Goal: Complete application form: Complete application form

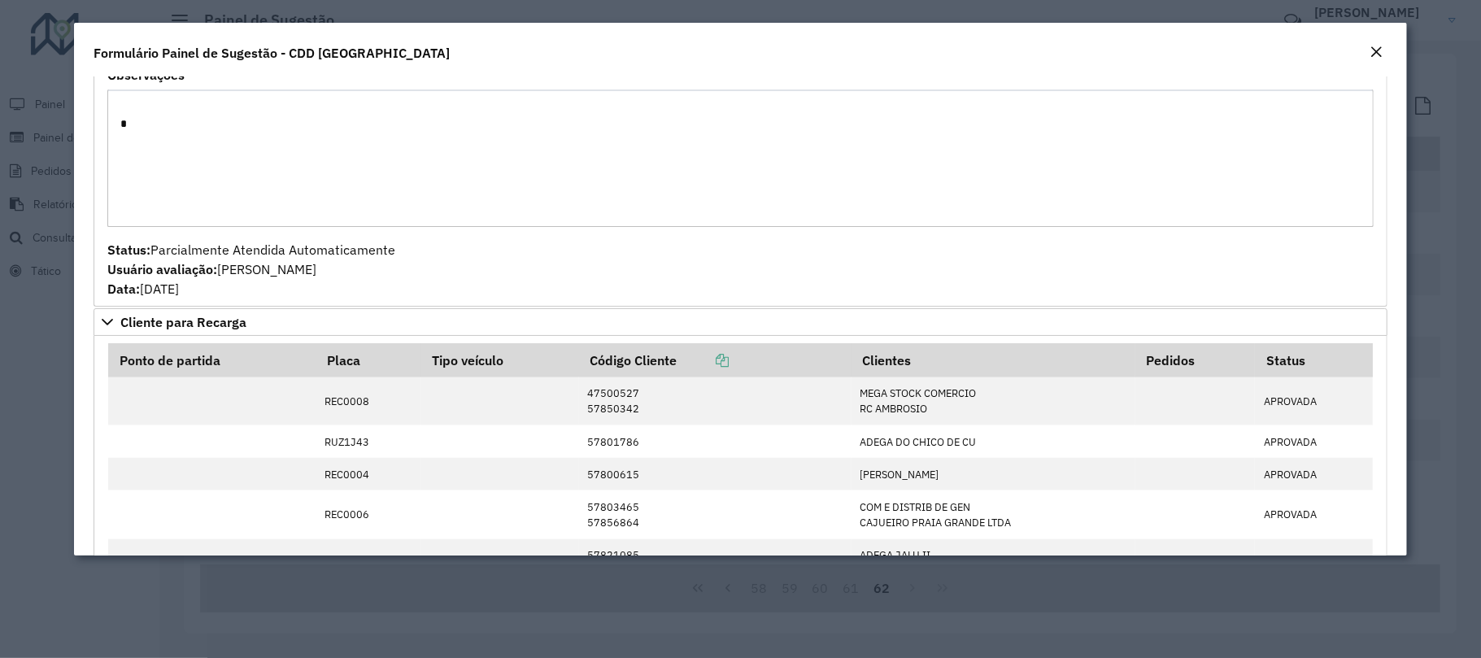
scroll to position [1301, 0]
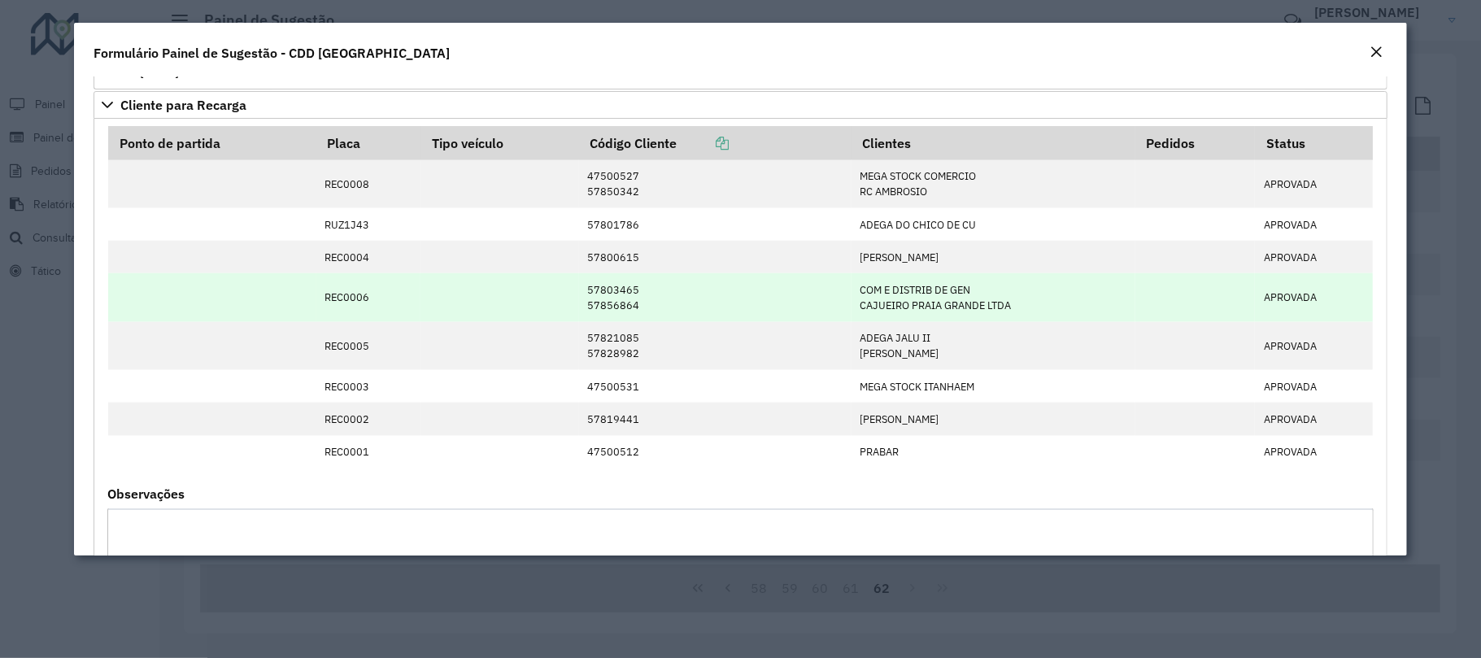
click at [412, 294] on td "REC0006" at bounding box center [368, 297] width 104 height 48
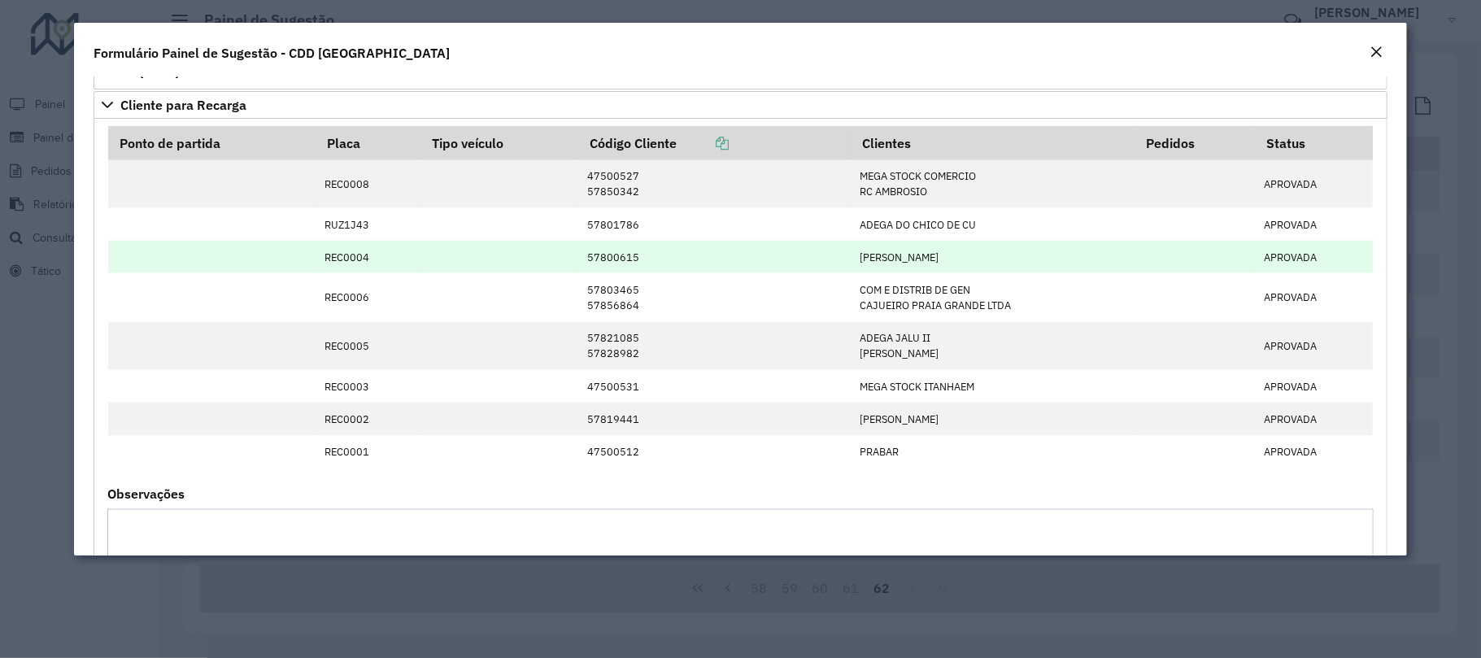
click at [620, 268] on td "57800615" at bounding box center [715, 257] width 272 height 33
click at [875, 264] on td "[PERSON_NAME]" at bounding box center [994, 257] width 284 height 33
click at [612, 273] on td "57800615" at bounding box center [715, 257] width 272 height 33
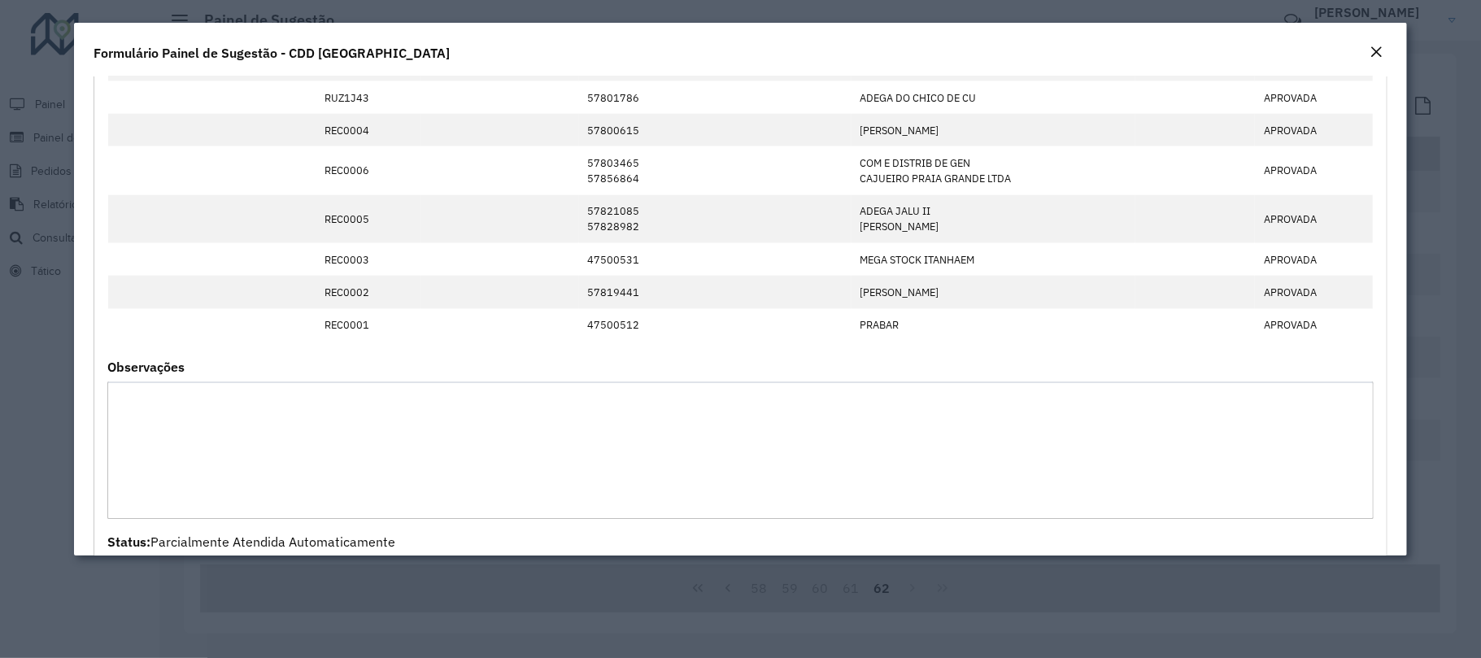
scroll to position [1319, 0]
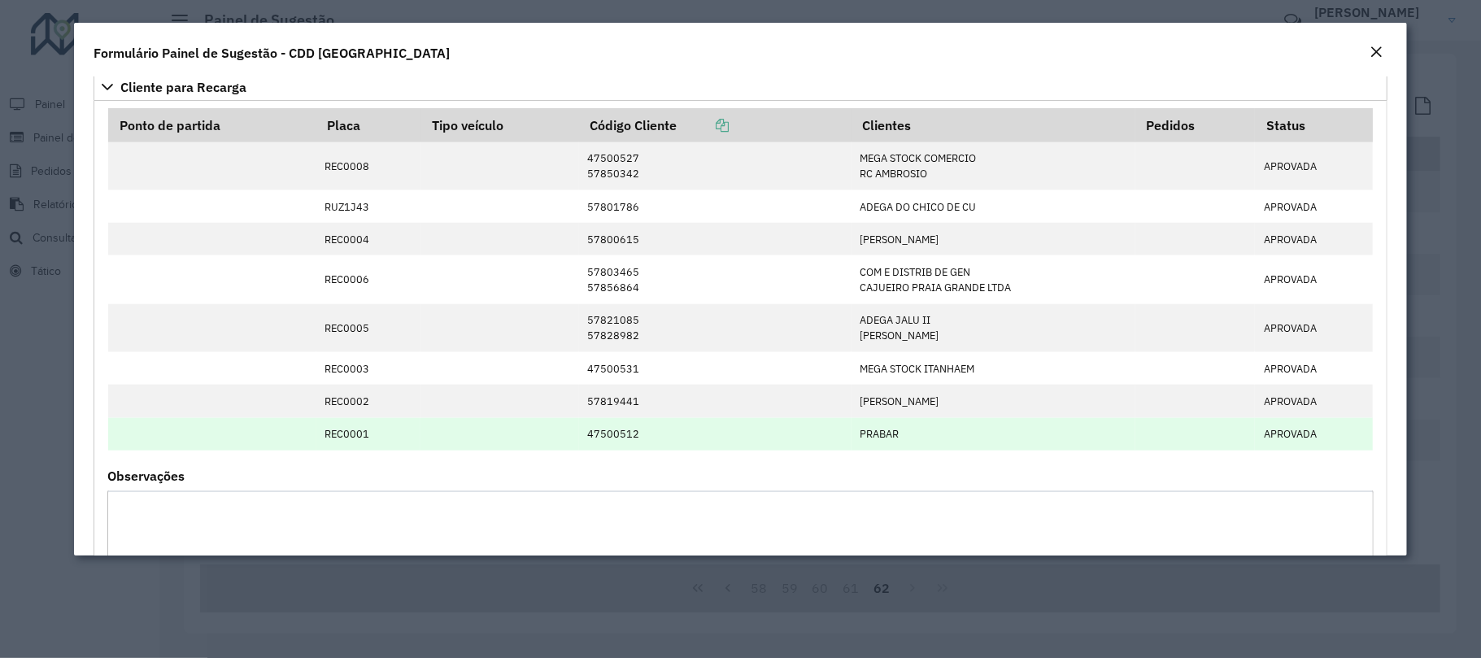
click at [634, 447] on td "47500512" at bounding box center [715, 434] width 272 height 33
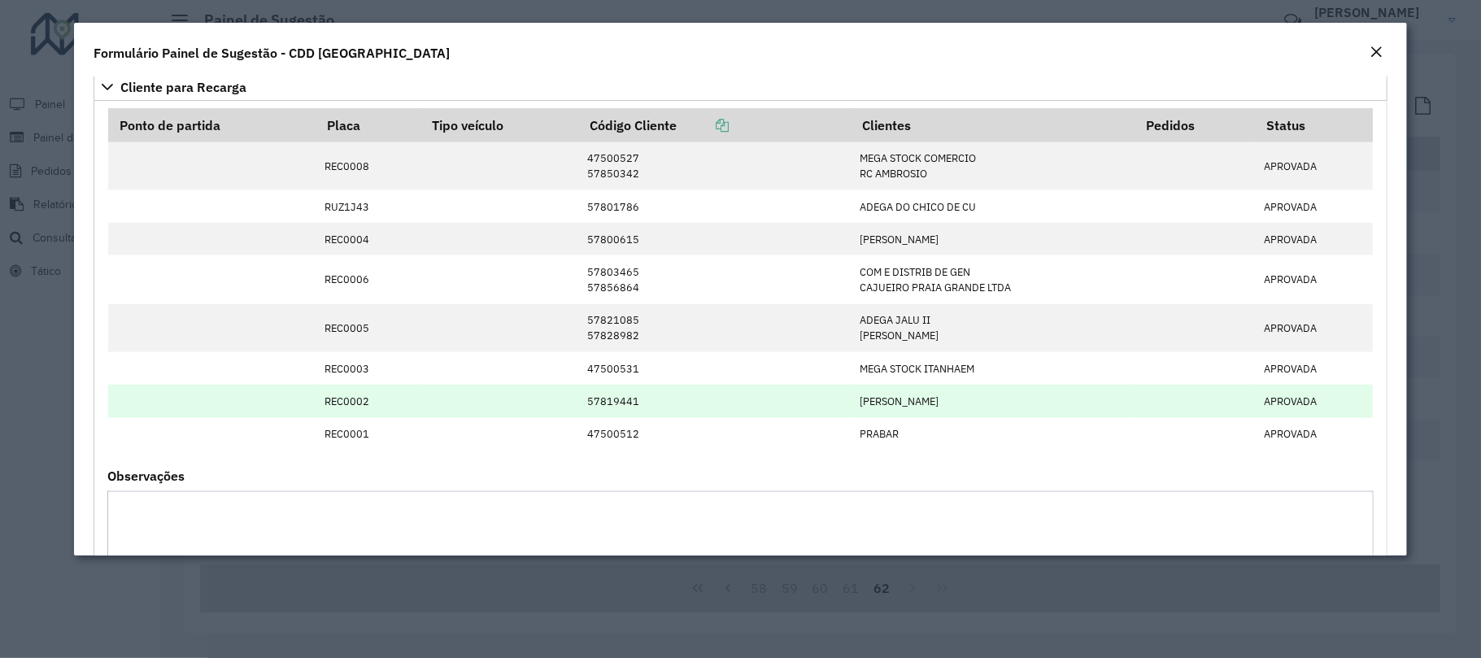
click at [616, 408] on td "57819441" at bounding box center [715, 401] width 272 height 33
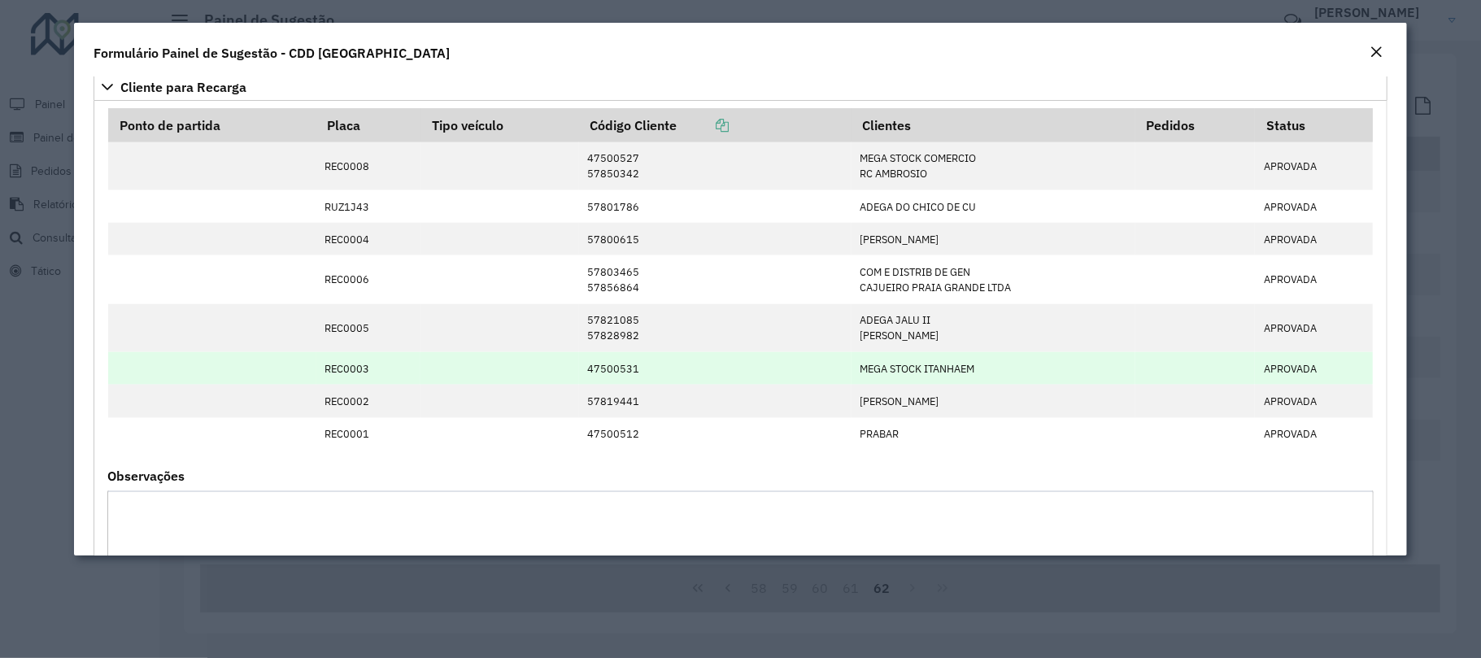
click at [610, 385] on td "47500531" at bounding box center [715, 368] width 272 height 33
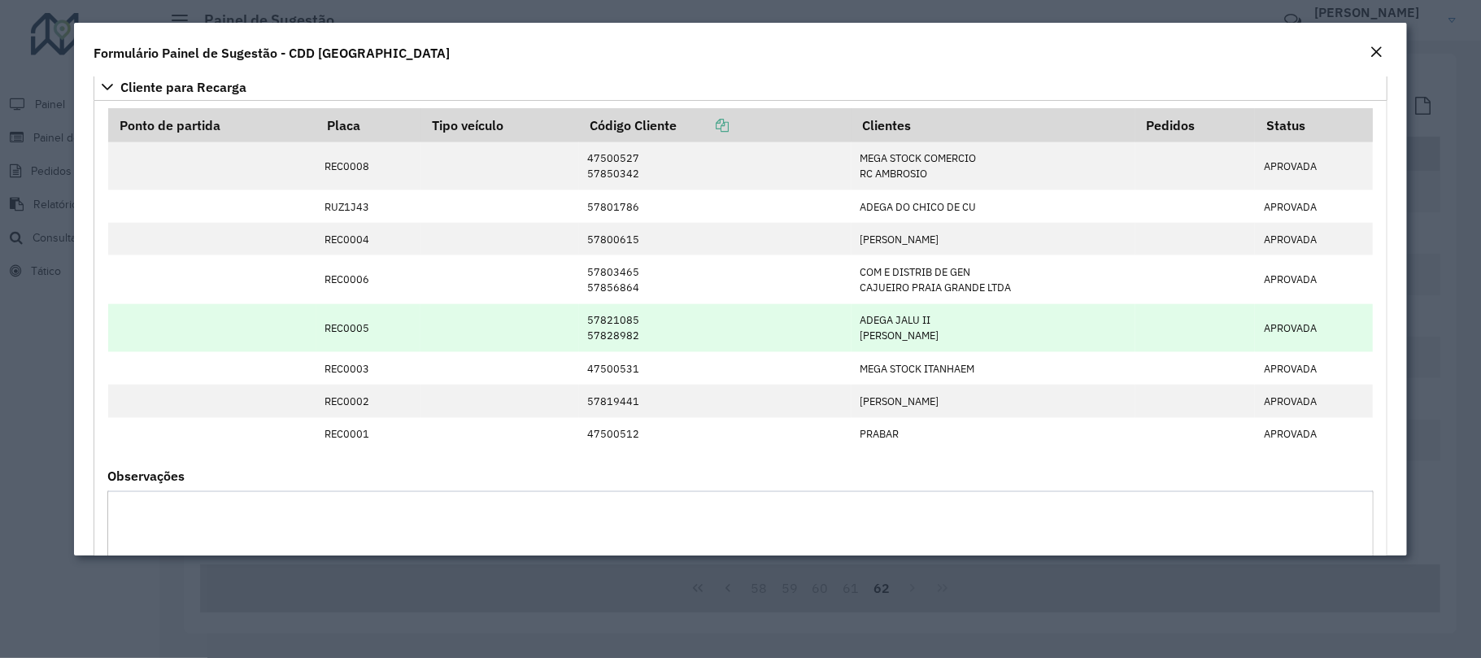
click at [599, 352] on td "57821085 57828982" at bounding box center [715, 328] width 272 height 48
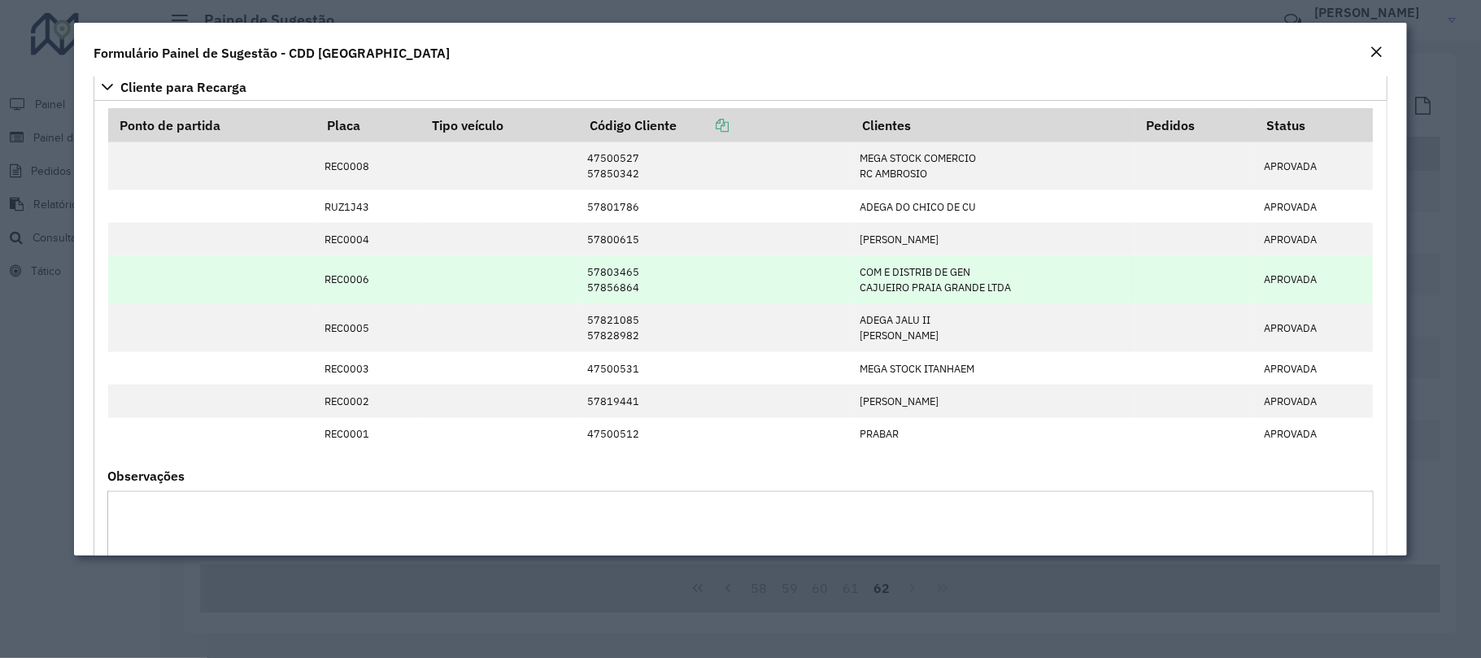
click at [587, 296] on td "57803465 57856864" at bounding box center [715, 279] width 272 height 48
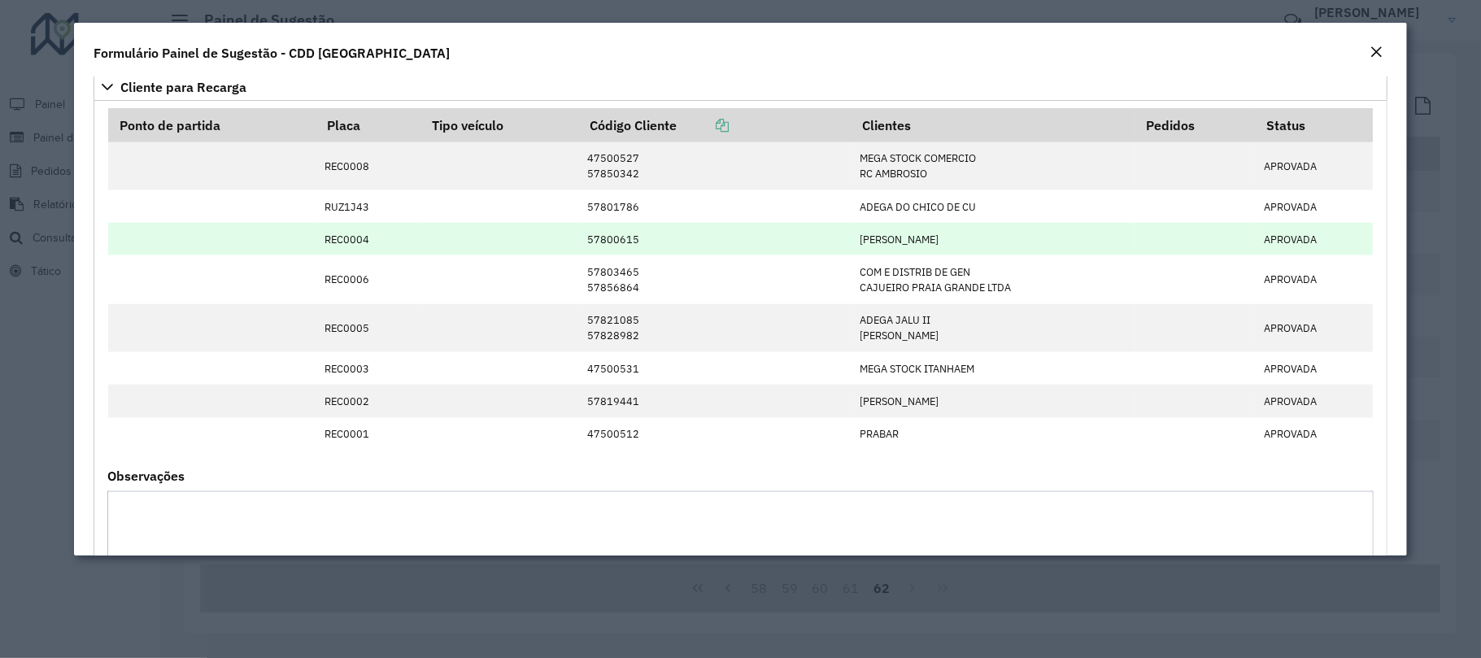
click at [587, 255] on td "57800615" at bounding box center [715, 239] width 272 height 33
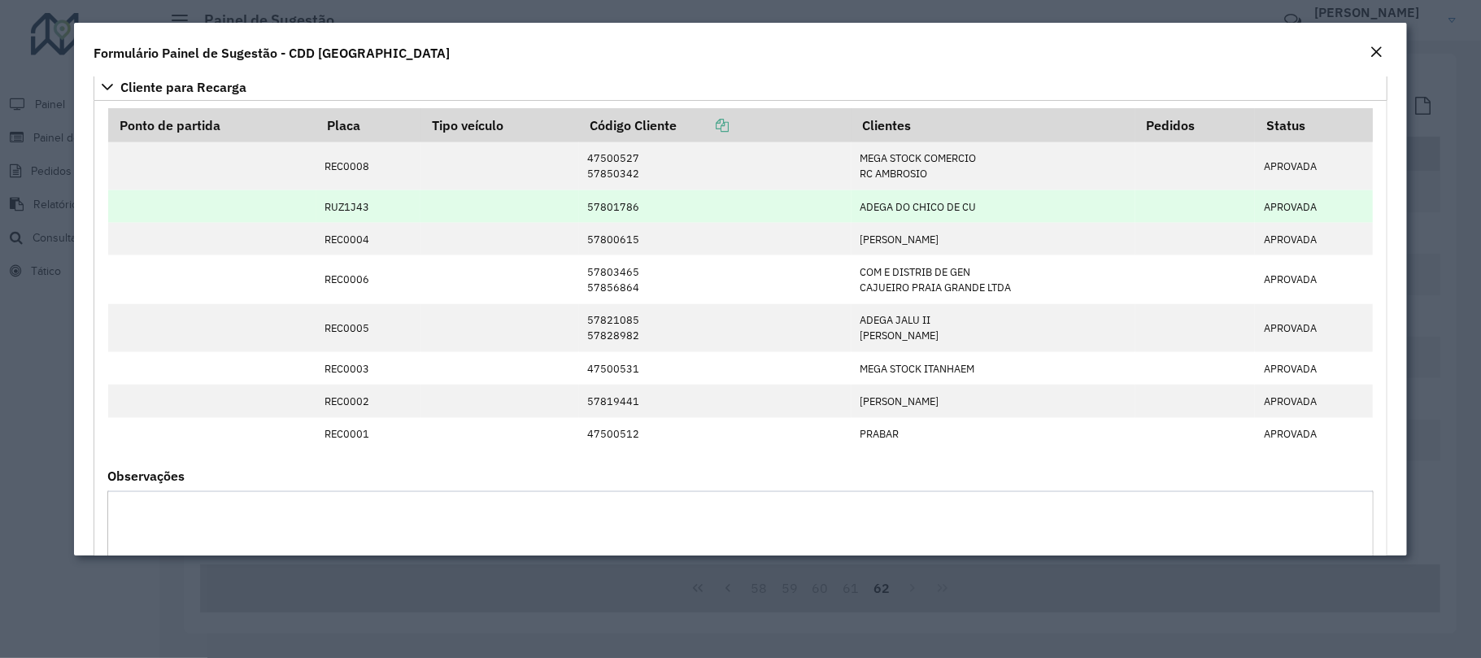
click at [586, 223] on td "57801786" at bounding box center [715, 206] width 272 height 33
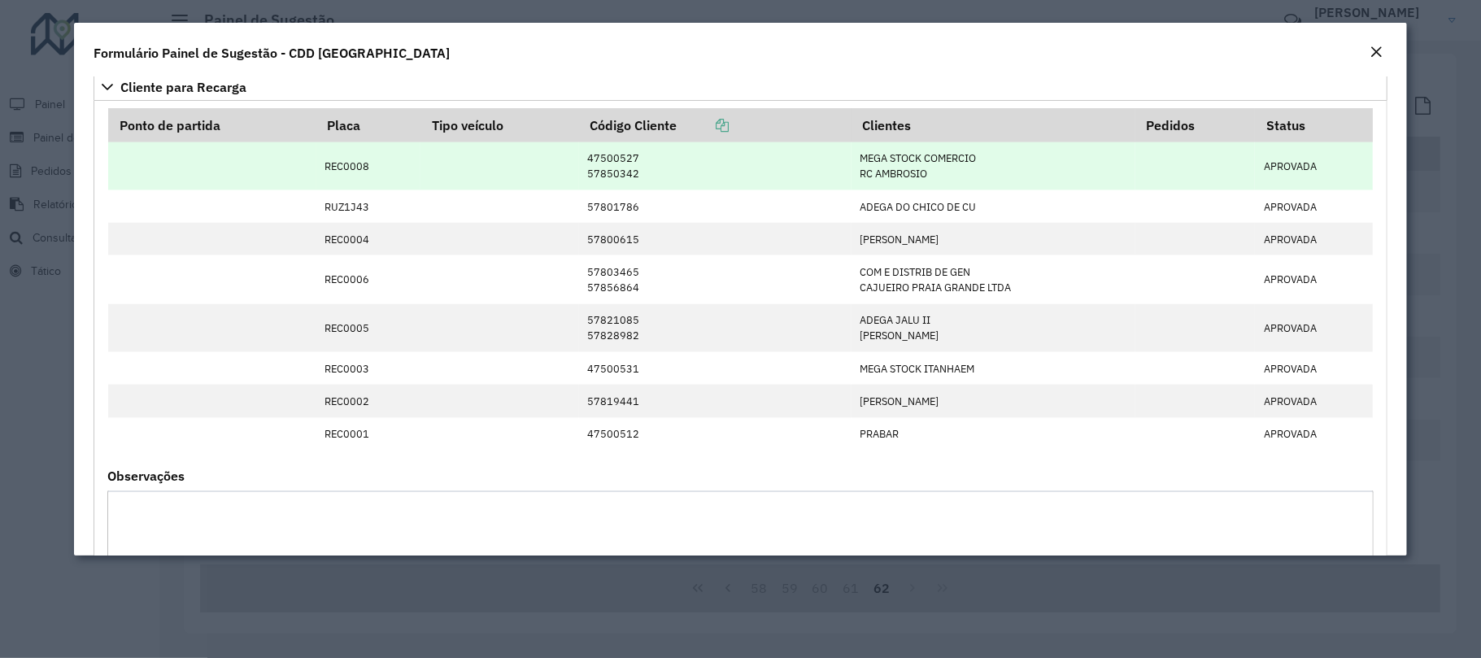
click at [579, 181] on td "47500527 57850342" at bounding box center [715, 166] width 272 height 48
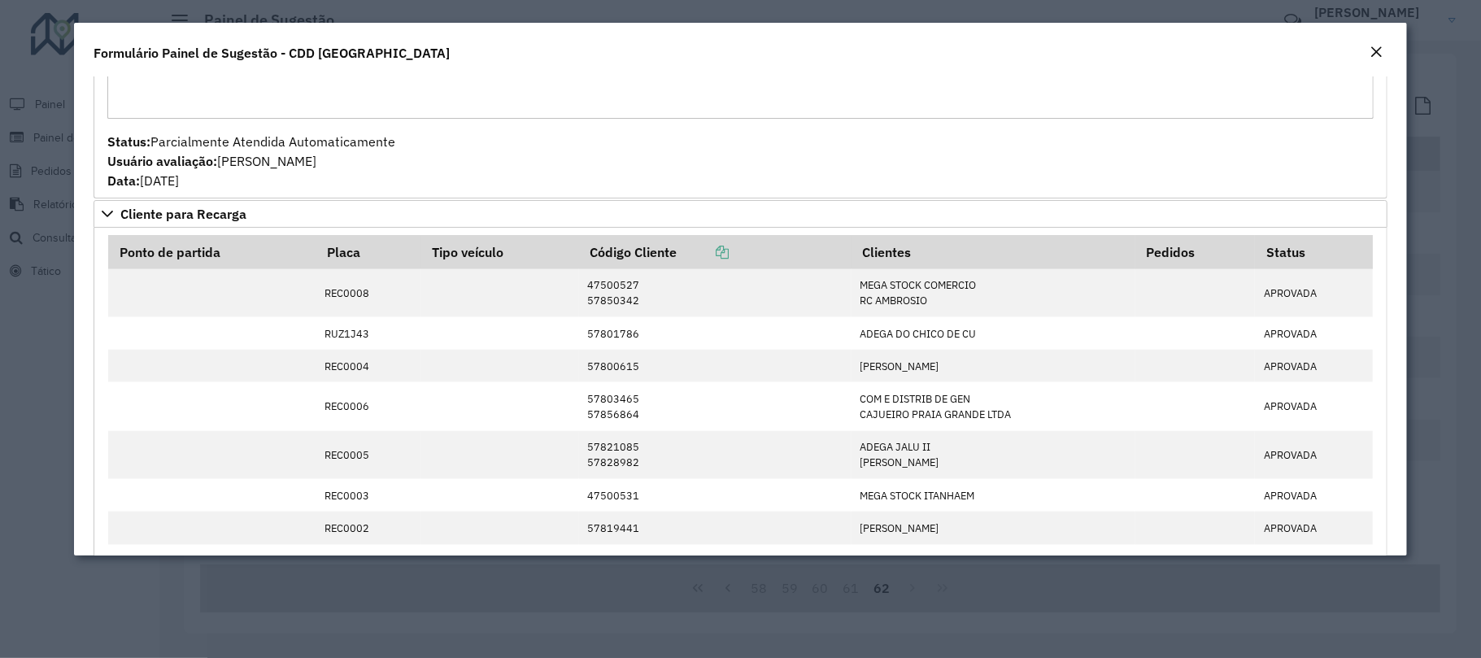
scroll to position [1301, 0]
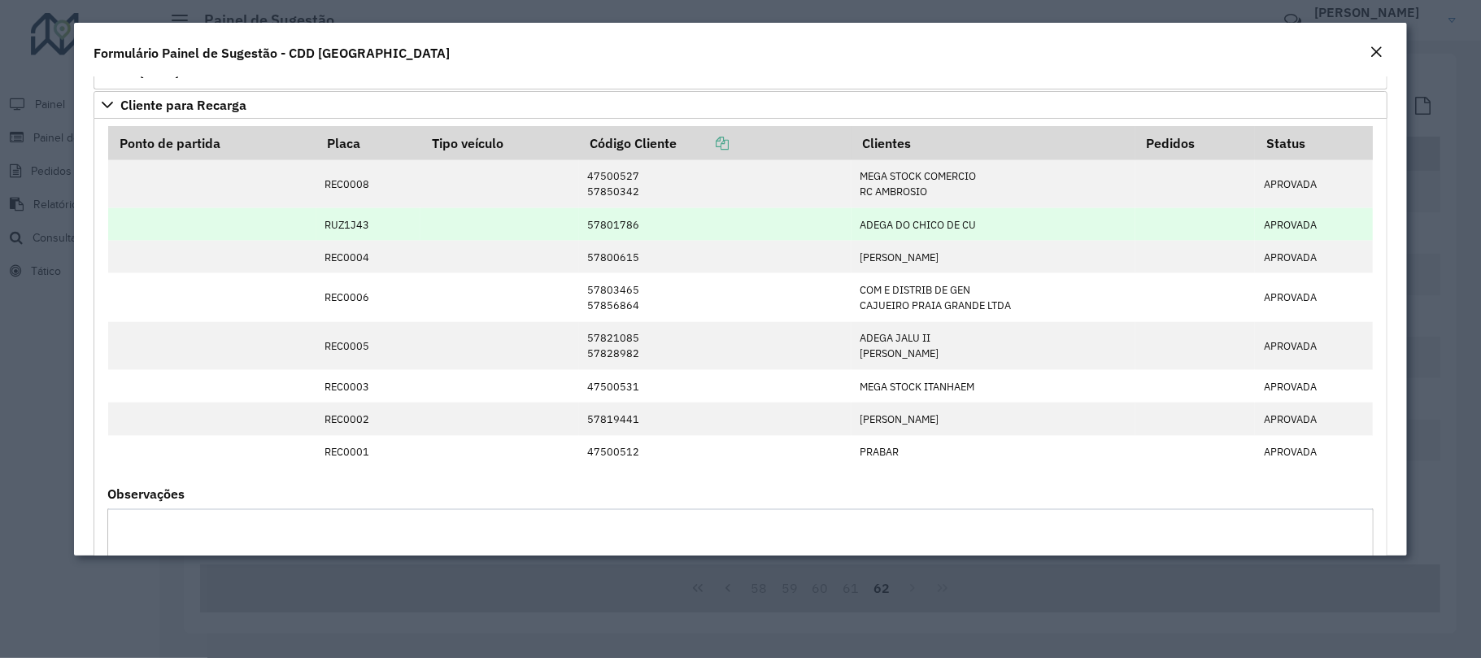
drag, startPoint x: 307, startPoint y: 239, endPoint x: 1044, endPoint y: 219, distance: 738.0
click at [1044, 219] on tr "RUZ1J43 57801786 ADEGA DO CHICO DE CU APROVADA" at bounding box center [741, 224] width 1266 height 33
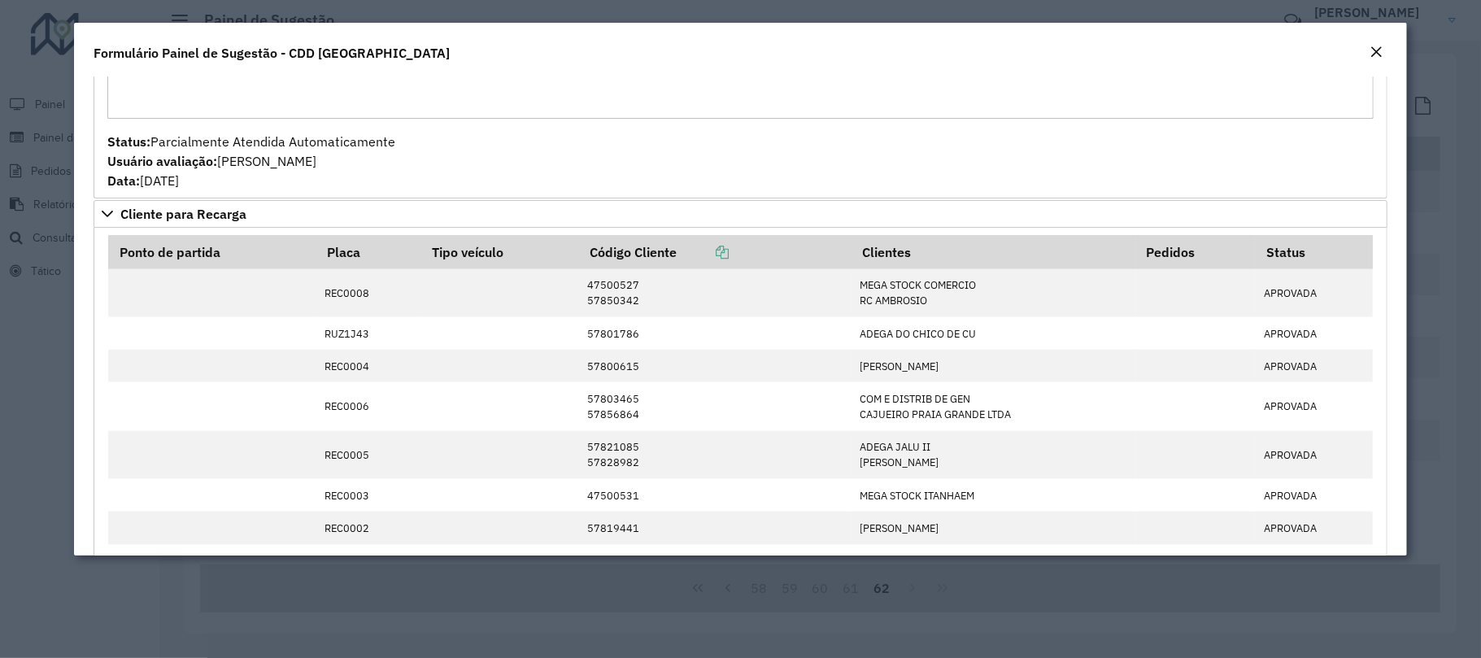
scroll to position [976, 0]
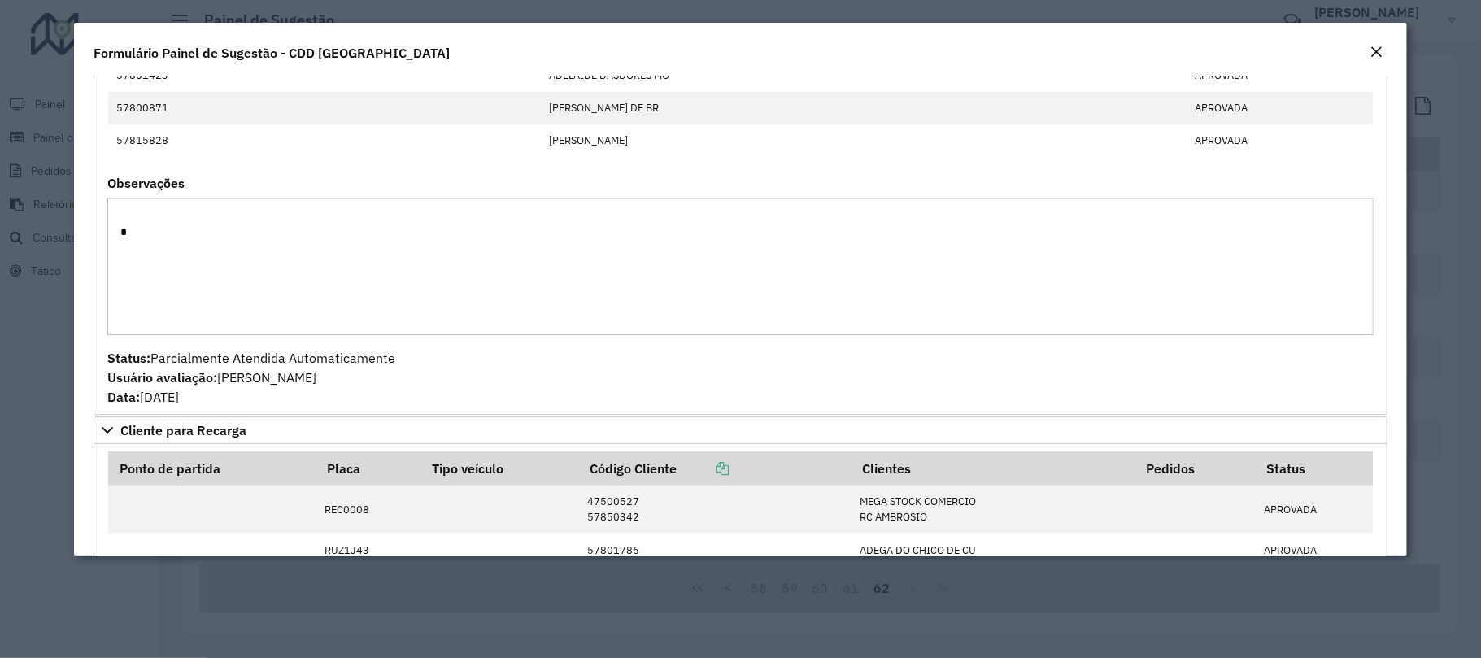
click at [1389, 53] on div "Formulário Painel de Sugestão - CDD [GEOGRAPHIC_DATA]" at bounding box center [740, 50] width 1333 height 54
click at [1377, 49] on em "Close" at bounding box center [1376, 52] width 13 height 13
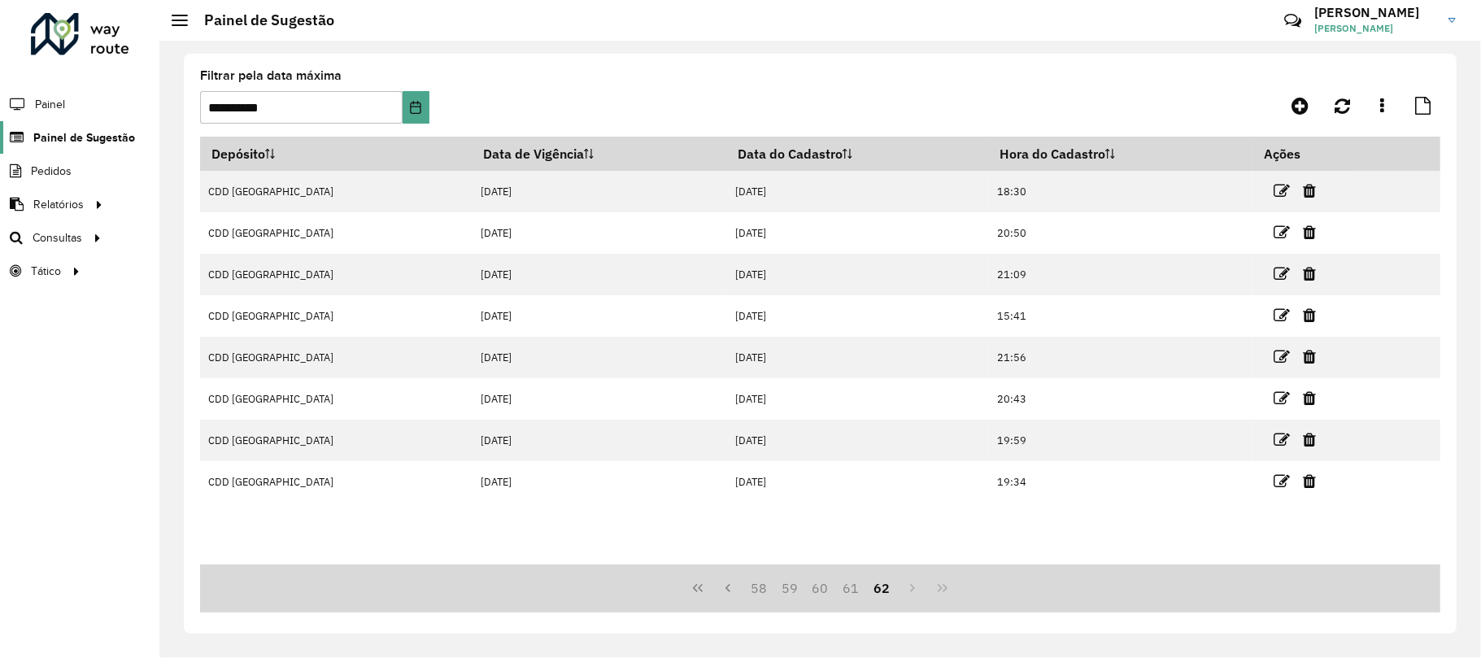
click at [91, 142] on span "Painel de Sugestão" at bounding box center [84, 137] width 102 height 17
click at [81, 132] on span "Painel de Sugestão" at bounding box center [84, 137] width 102 height 17
click at [1302, 104] on icon at bounding box center [1300, 106] width 17 height 20
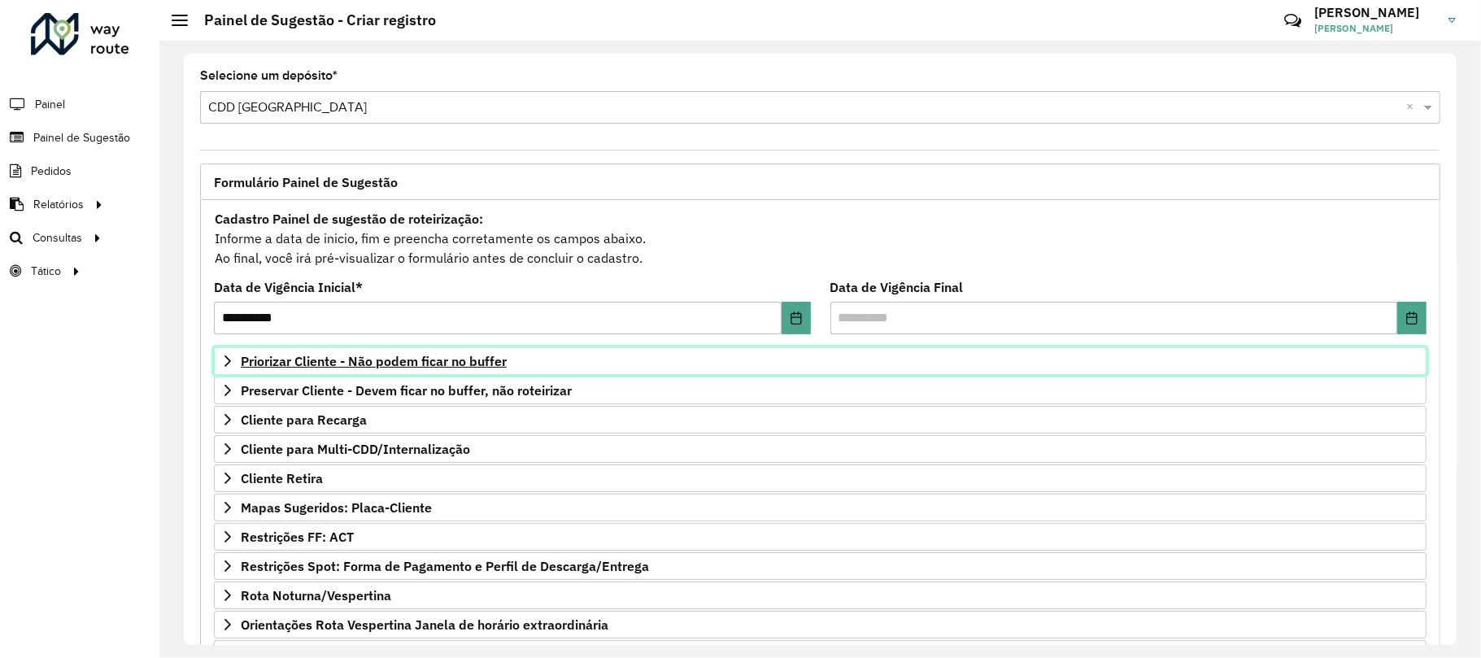
click at [290, 366] on span "Priorizar Cliente - Não podem ficar no buffer" at bounding box center [374, 361] width 266 height 13
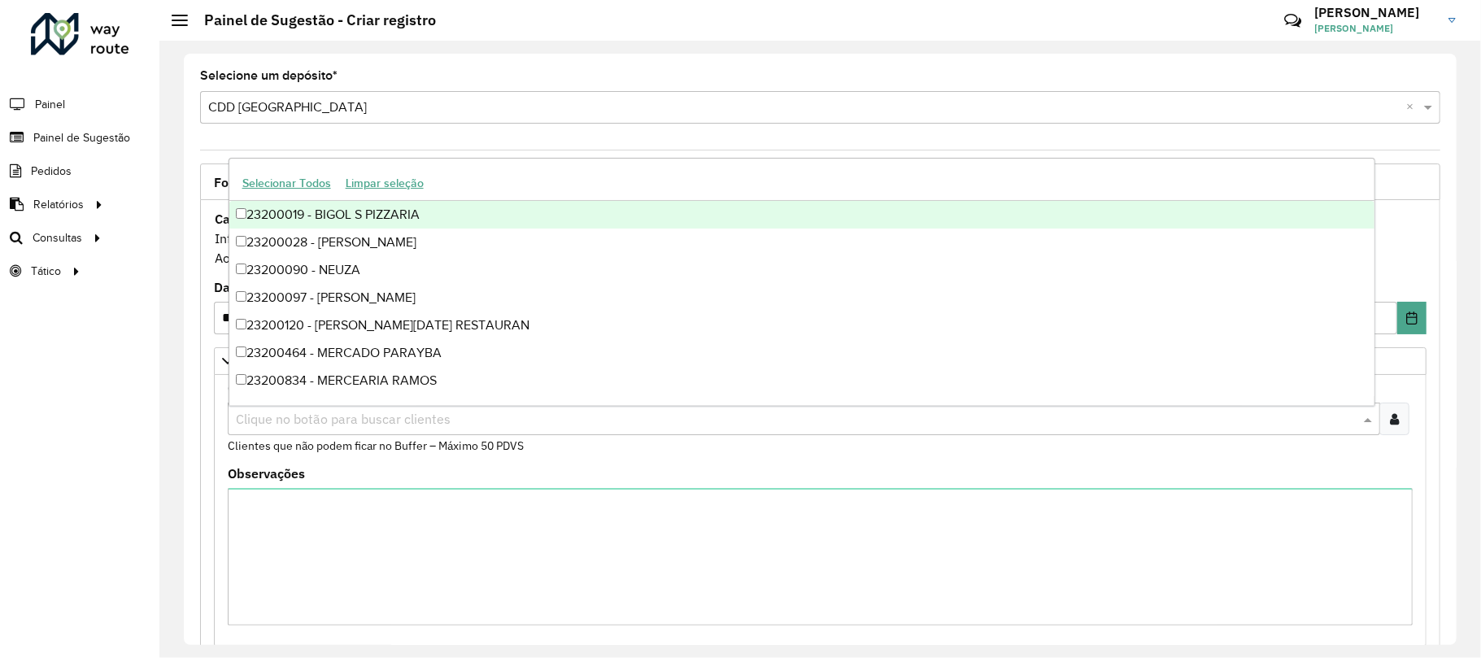
click at [307, 423] on input "text" at bounding box center [796, 420] width 1128 height 20
paste input "*****"
type input "*****"
paste input "*****"
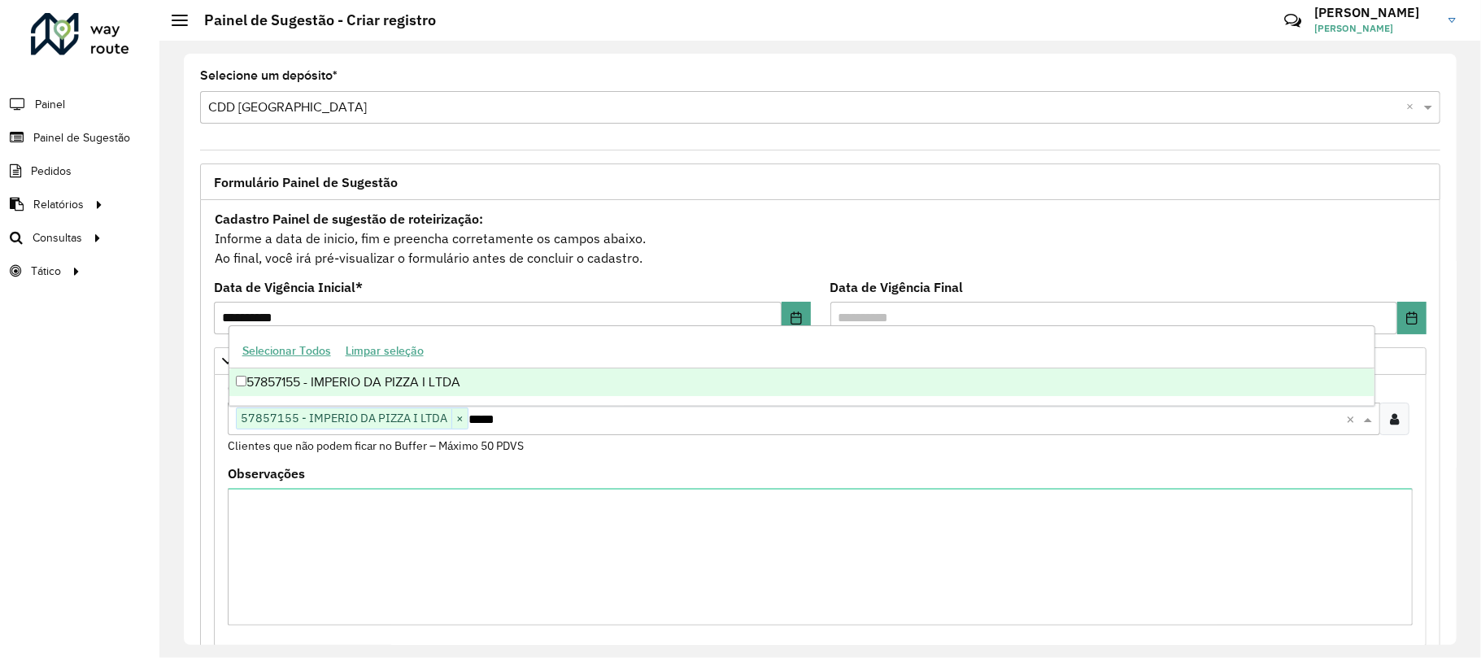
type input "****"
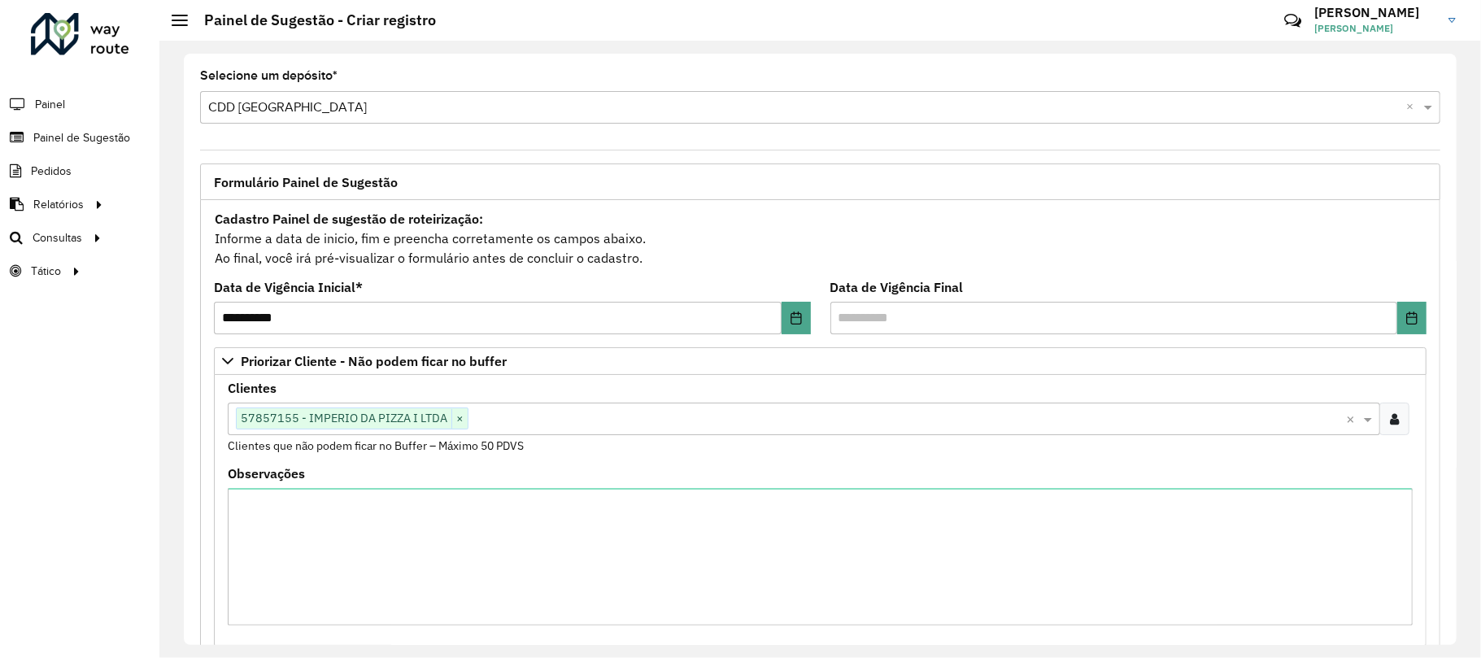
paste input "*****"
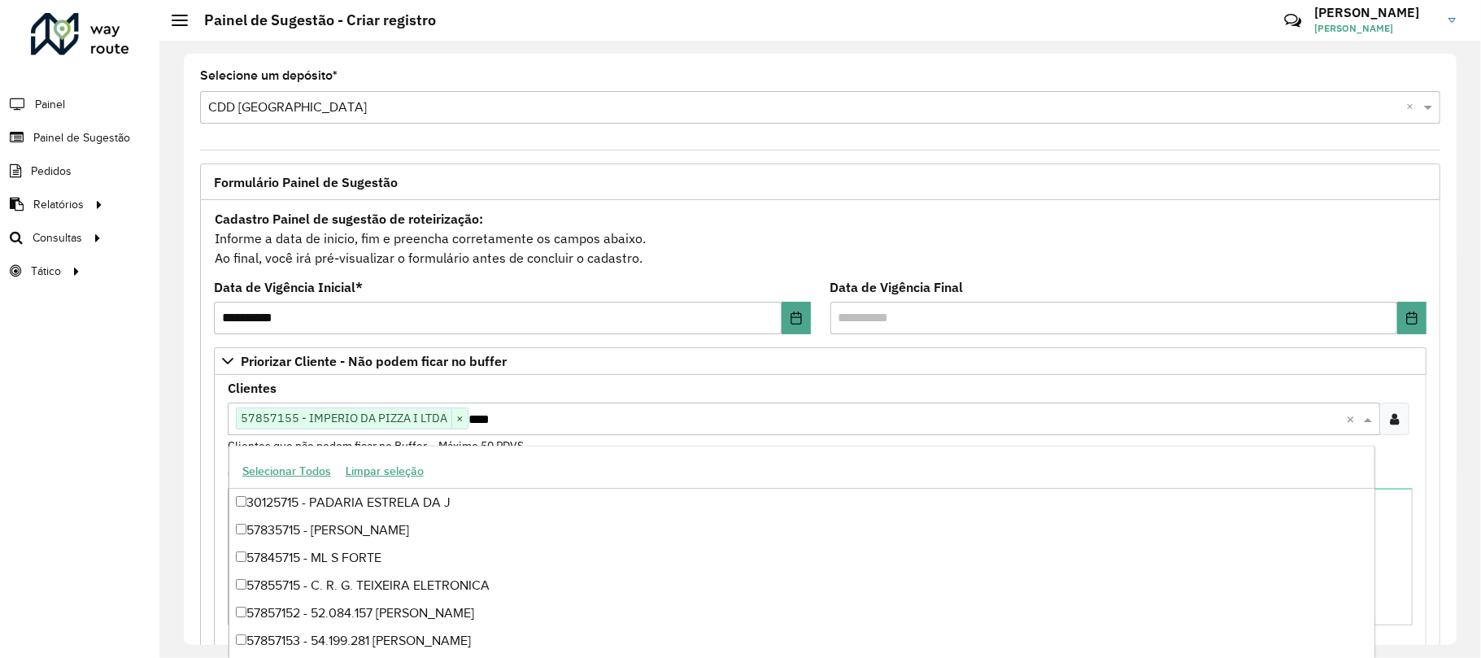
type input "*****"
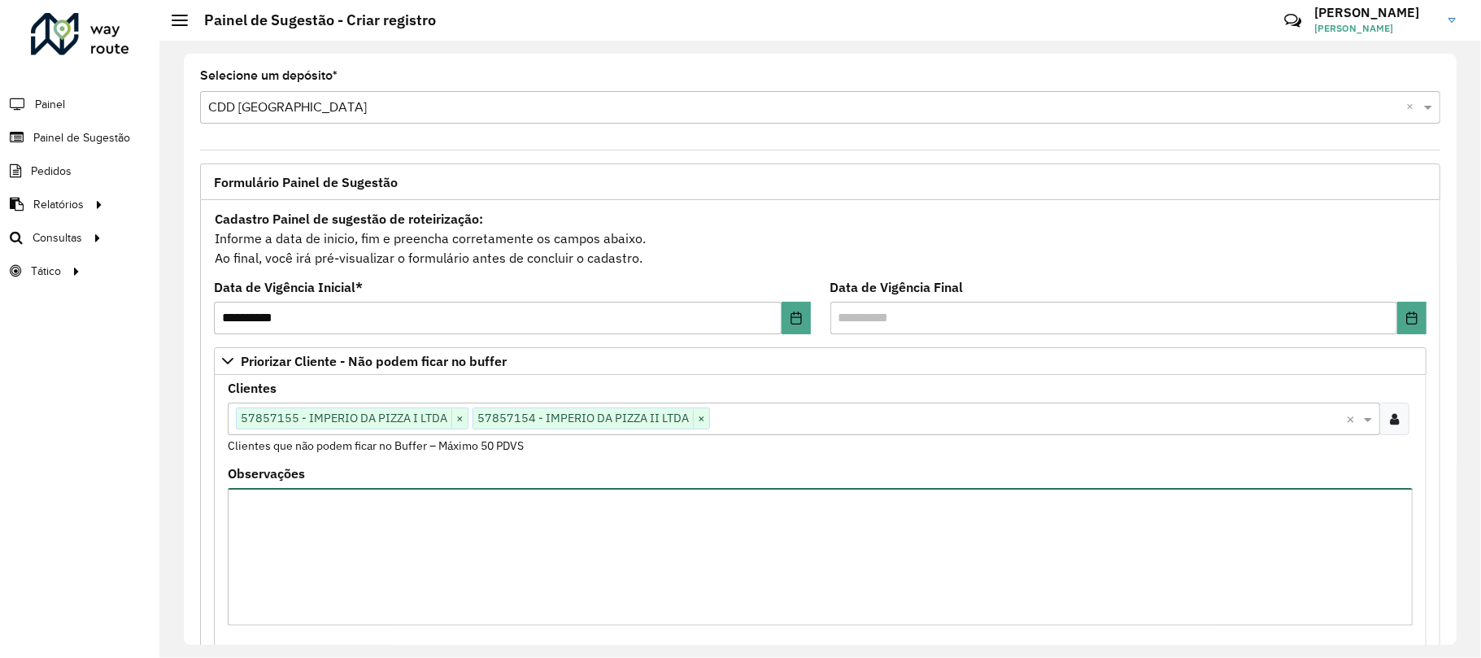
scroll to position [434, 0]
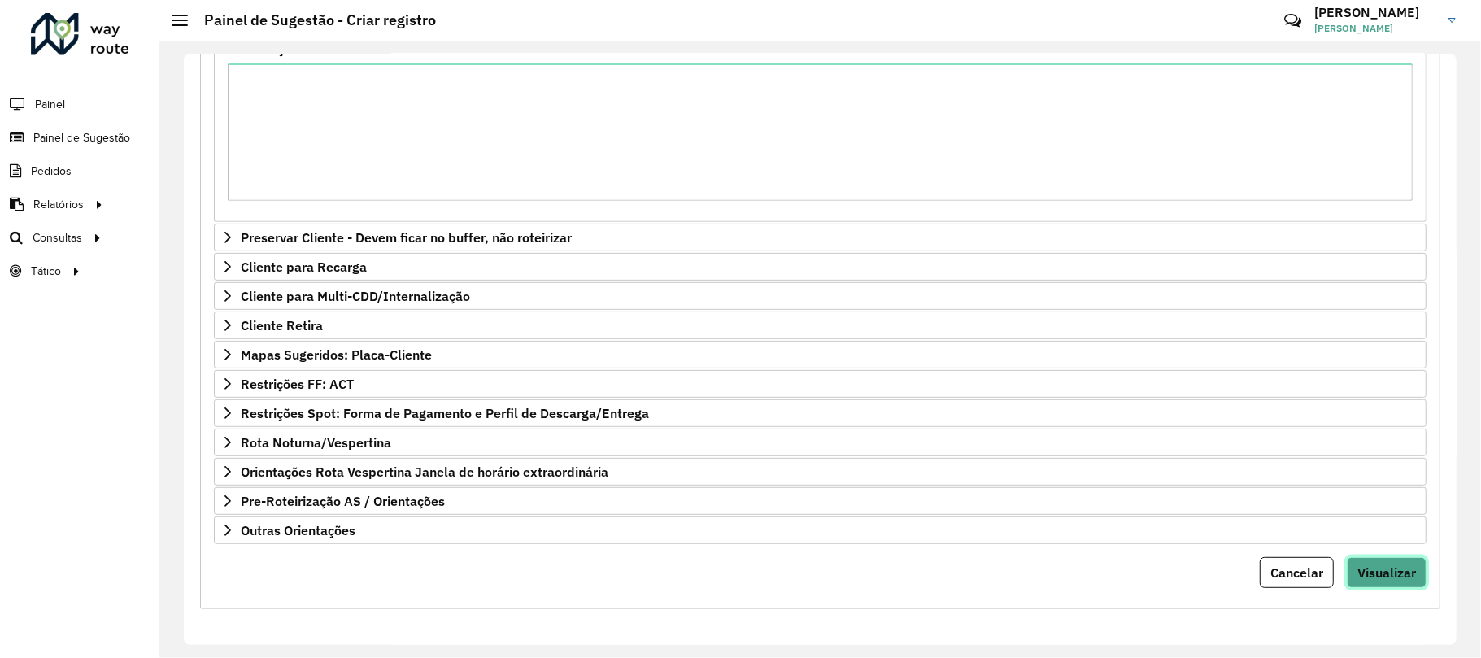
click at [1376, 573] on span "Visualizar" at bounding box center [1386, 572] width 59 height 16
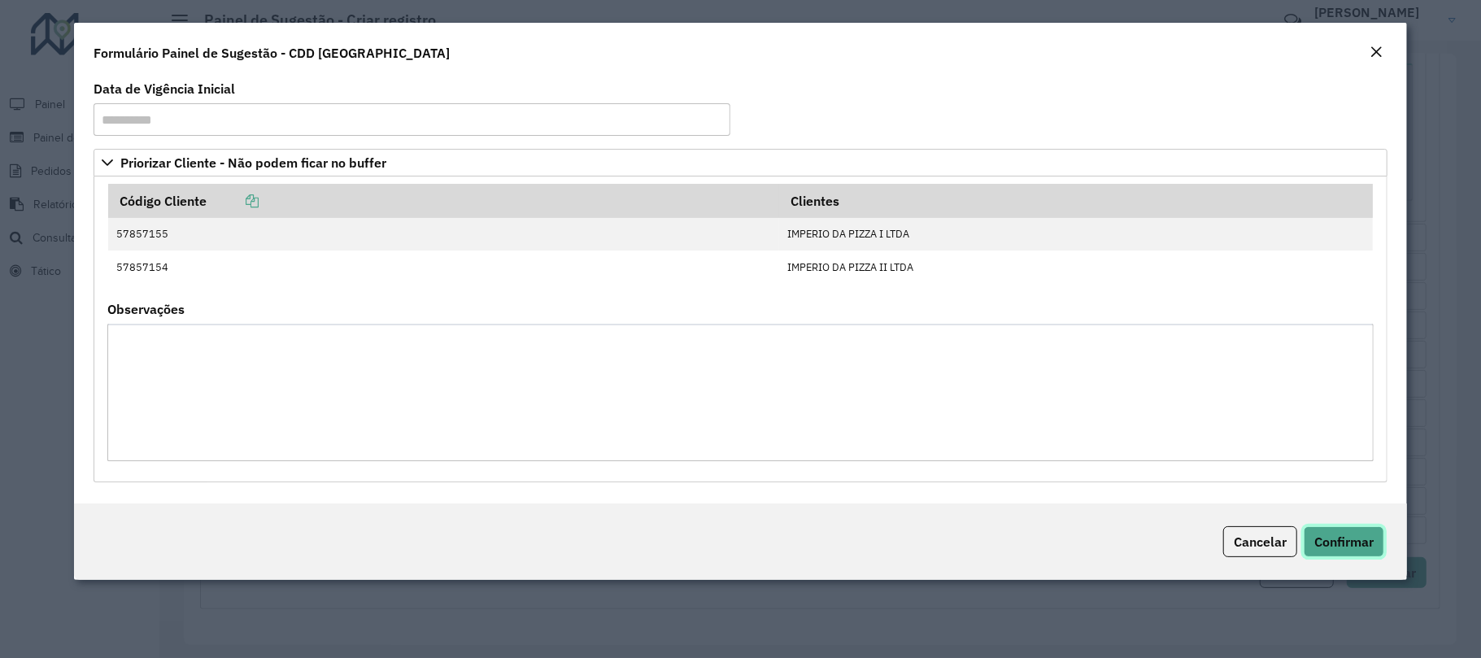
click at [1336, 556] on button "Confirmar" at bounding box center [1344, 541] width 81 height 31
